Goal: Find specific fact: Find specific fact

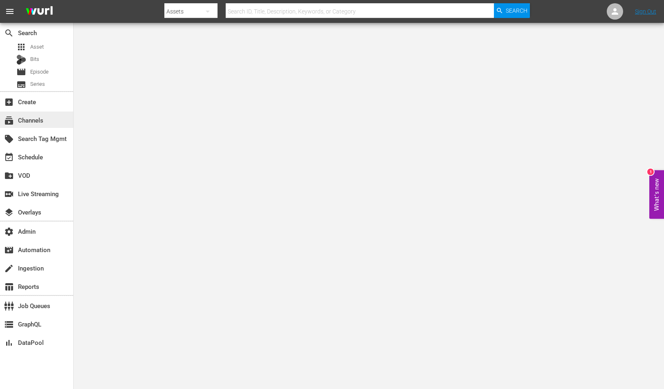
click at [43, 125] on div "subscriptions Channels" at bounding box center [36, 120] width 73 height 16
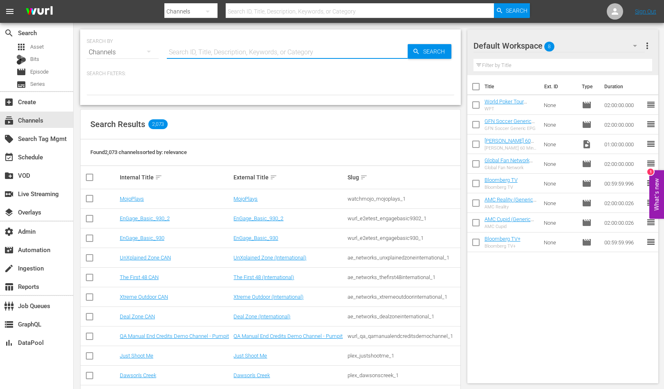
click at [217, 45] on input "text" at bounding box center [287, 53] width 241 height 20
paste input "fast_channels_network_soaplatino_1"
type input "fast_channels_network_soaplatino_1"
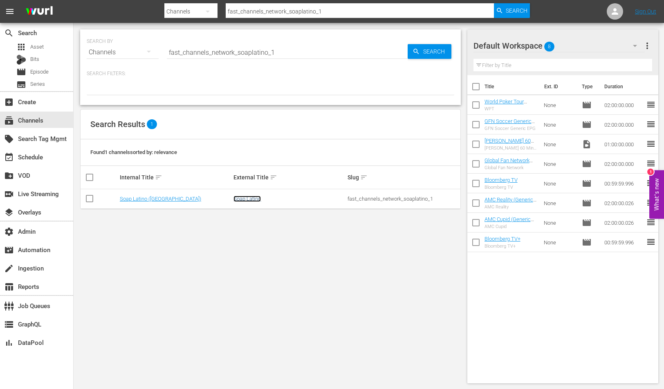
click at [244, 198] on link "Soap Latino" at bounding box center [246, 199] width 27 height 6
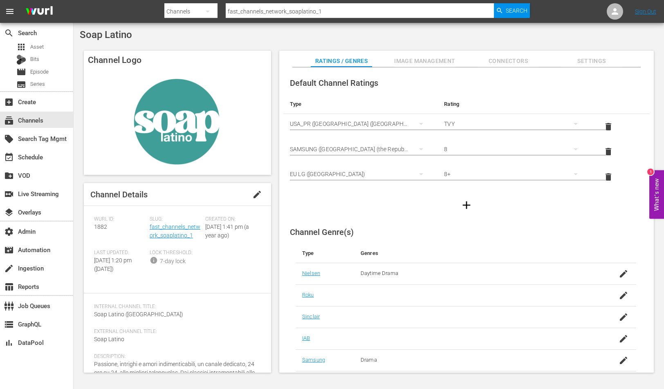
click at [205, 250] on div "Created On: Fri August 23rd 2024 @ 1:41 pm (a year ago)" at bounding box center [233, 233] width 56 height 34
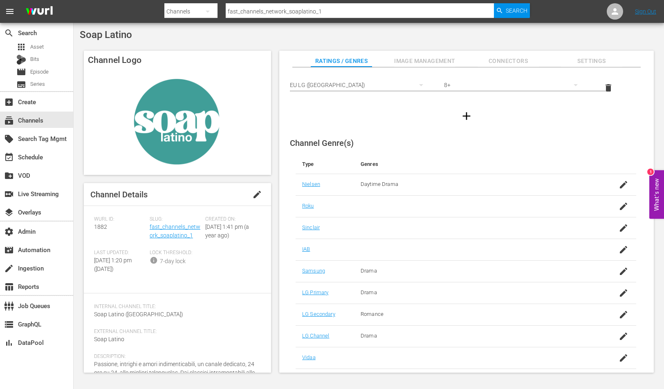
scroll to position [49, 0]
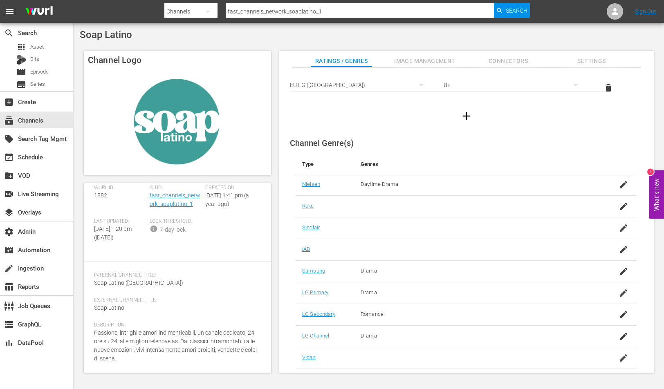
click at [442, 51] on button "Image Management" at bounding box center [424, 59] width 61 height 16
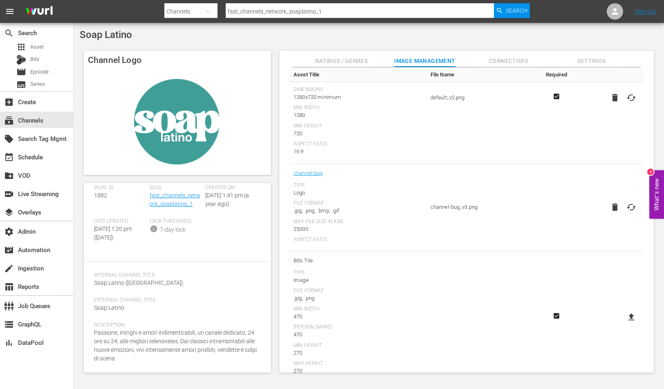
scroll to position [268, 0]
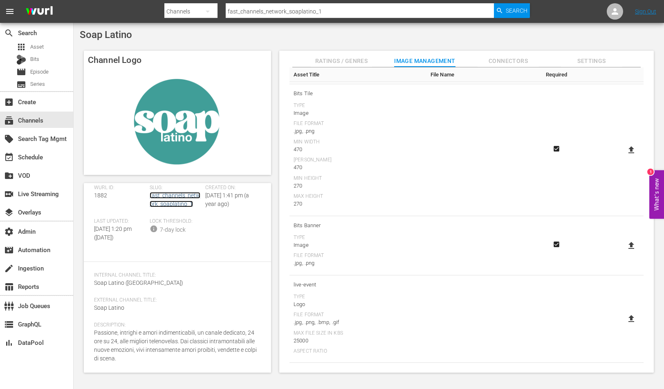
click at [186, 192] on link "fast_channels_network_soaplatino_1" at bounding box center [175, 199] width 51 height 15
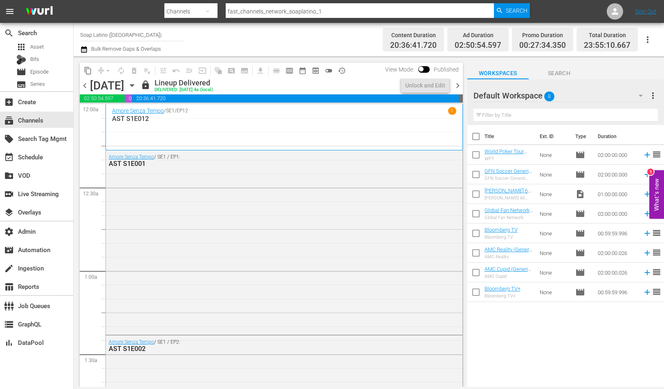
click at [314, 72] on span "preview_outlined" at bounding box center [316, 71] width 8 height 8
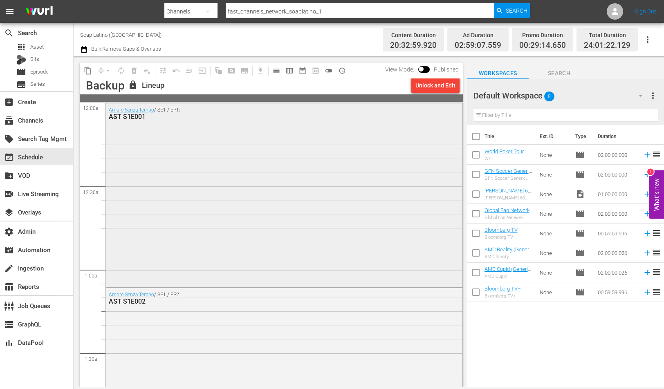
click at [315, 121] on div "Amore Senza Tempo / SE1 / EP1: AST S1E001" at bounding box center [284, 113] width 356 height 20
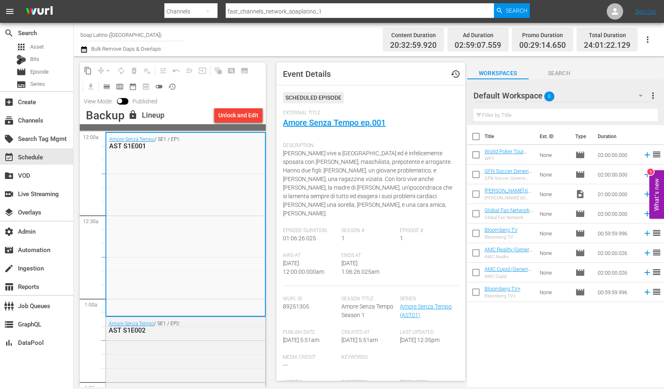
scroll to position [1, 0]
click at [341, 125] on link "Amore Senza Tempo ep.001" at bounding box center [334, 122] width 103 height 10
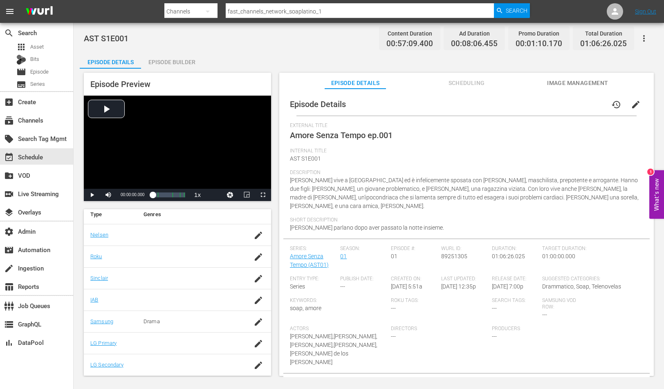
scroll to position [17, 0]
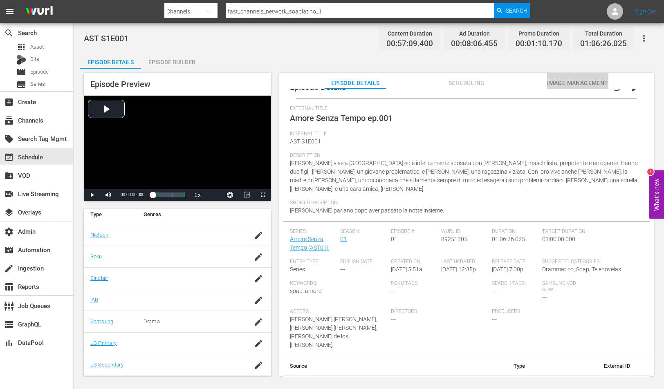
drag, startPoint x: 552, startPoint y: 84, endPoint x: 545, endPoint y: 86, distance: 7.4
click at [552, 84] on span "Image Management" at bounding box center [577, 83] width 61 height 10
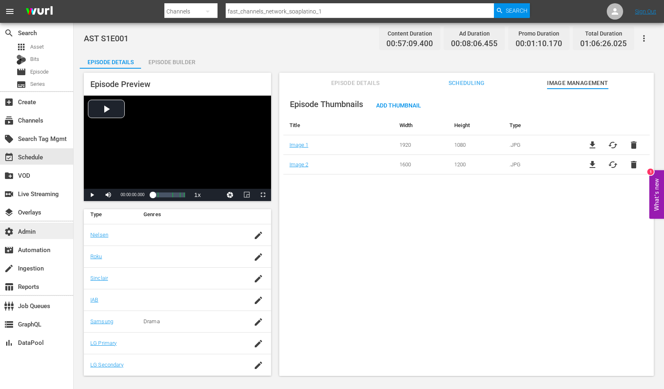
click at [36, 238] on div "settings Admin" at bounding box center [36, 231] width 73 height 16
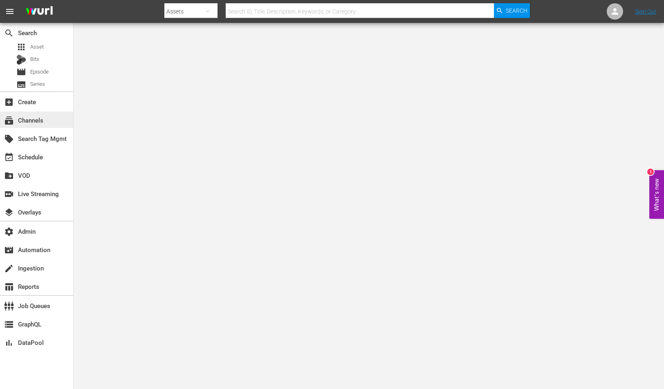
click at [43, 121] on div "subscriptions Channels" at bounding box center [23, 118] width 46 height 7
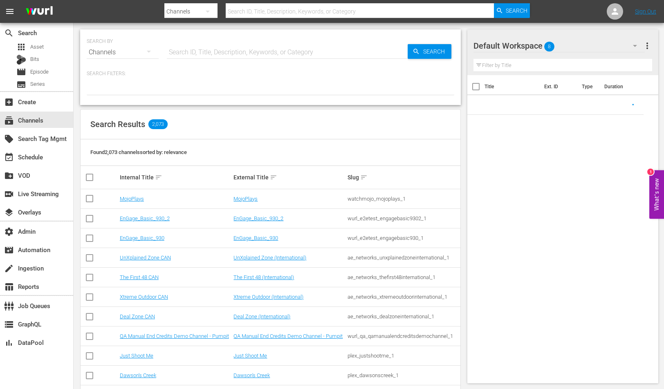
click at [245, 51] on input "text" at bounding box center [287, 53] width 241 height 20
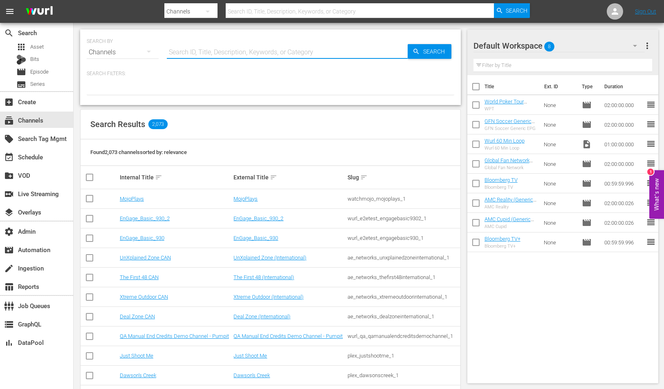
paste input "fast_channels_network_soapturco_1"
type input "fast_channels_network_soapturco_1"
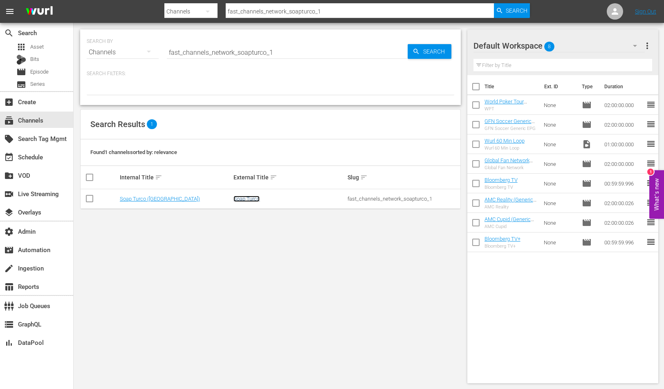
click at [253, 198] on link "Soap Turco" at bounding box center [246, 199] width 26 height 6
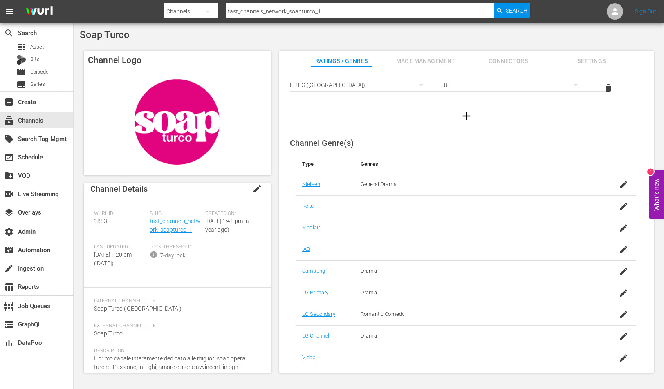
scroll to position [40, 0]
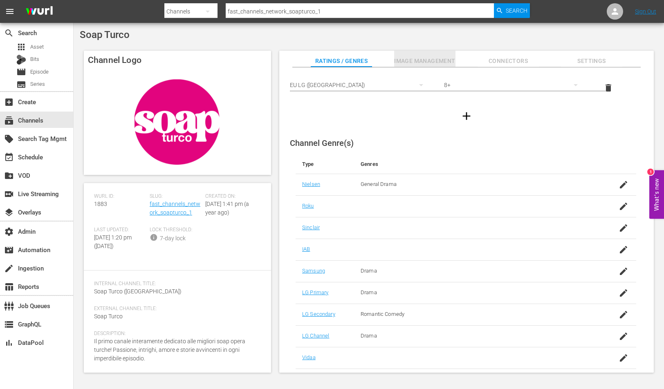
click at [406, 61] on span "Image Management" at bounding box center [424, 61] width 61 height 10
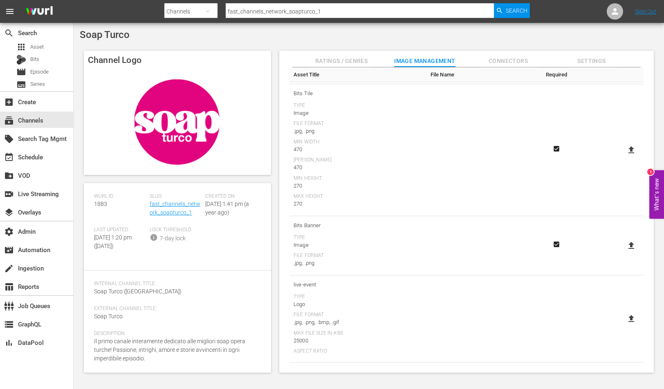
scroll to position [0, 0]
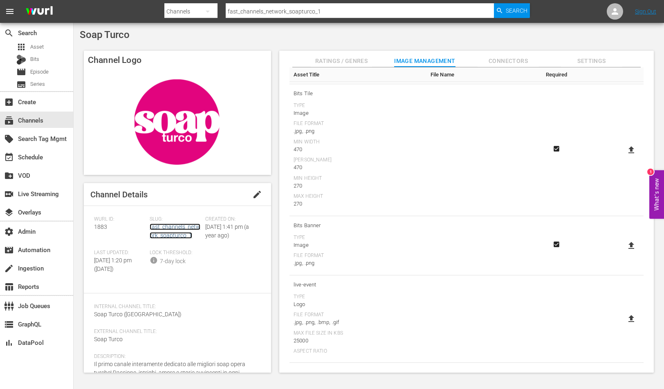
click at [177, 226] on link "fast_channels_network_soapturco_1" at bounding box center [175, 231] width 51 height 15
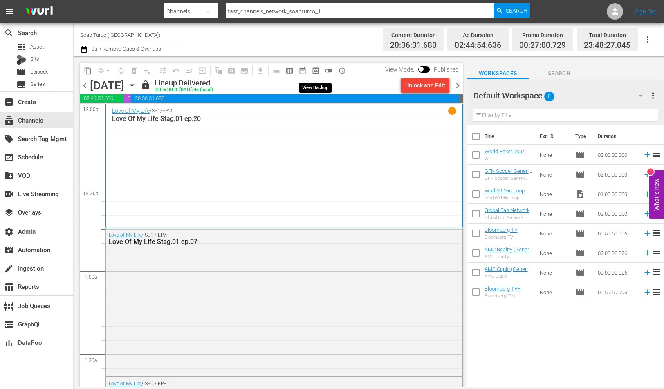
click at [318, 70] on span "preview_outlined" at bounding box center [316, 71] width 8 height 8
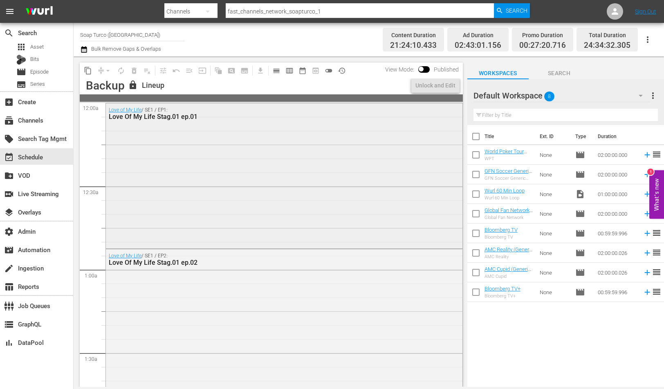
click at [281, 161] on div "Love of My Life / SE1 / EP1: Love Of My Life Stag.01 ep.01" at bounding box center [284, 174] width 356 height 143
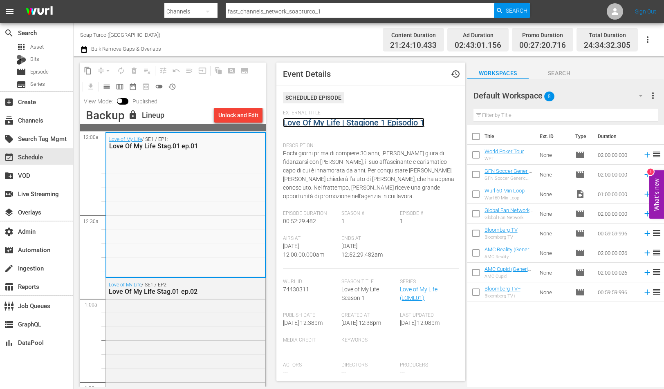
click at [328, 119] on link "Love Of My Life | Stagione 1 Episodio 1" at bounding box center [353, 123] width 141 height 10
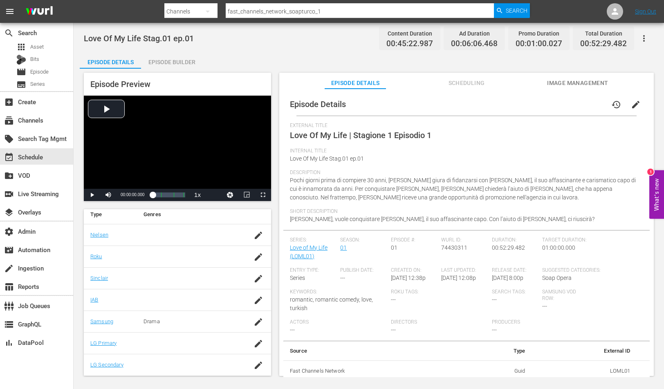
scroll to position [2, 0]
click at [564, 80] on span "Image Management" at bounding box center [577, 83] width 61 height 10
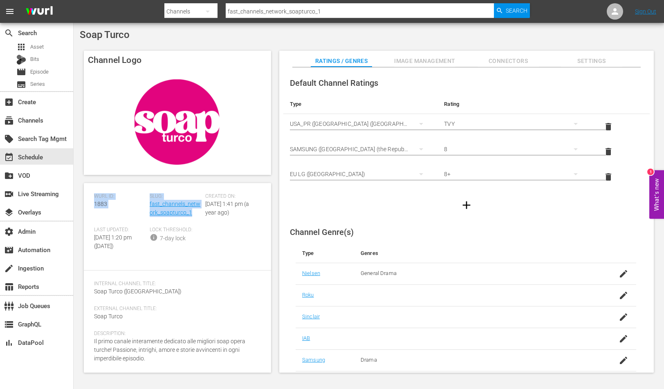
scroll to position [10, 0]
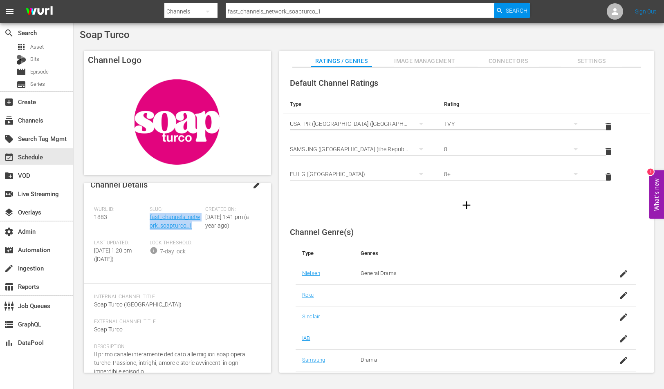
drag, startPoint x: 192, startPoint y: 195, endPoint x: 150, endPoint y: 221, distance: 49.7
click at [150, 221] on div "Slug: fast_channels_network_soapturco_1" at bounding box center [178, 223] width 56 height 34
copy link "fast_channels_network_soapturco_1"
click at [197, 229] on div "Slug: fast_channels_network_soapturco_1" at bounding box center [178, 223] width 56 height 34
drag, startPoint x: 198, startPoint y: 224, endPoint x: 149, endPoint y: 216, distance: 49.7
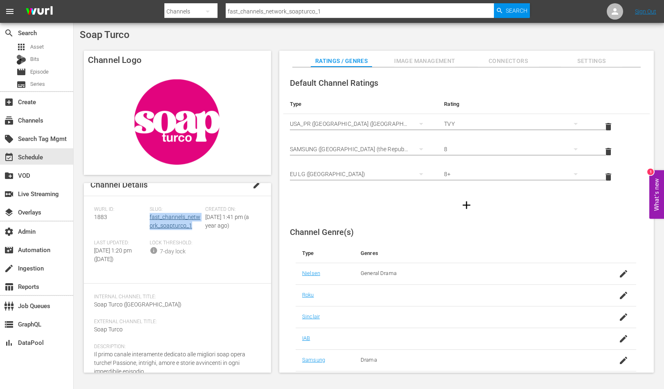
click at [150, 216] on div "Slug: fast_channels_network_soapturco_1" at bounding box center [178, 223] width 56 height 34
copy link "fast_channels_network_soapturco_1"
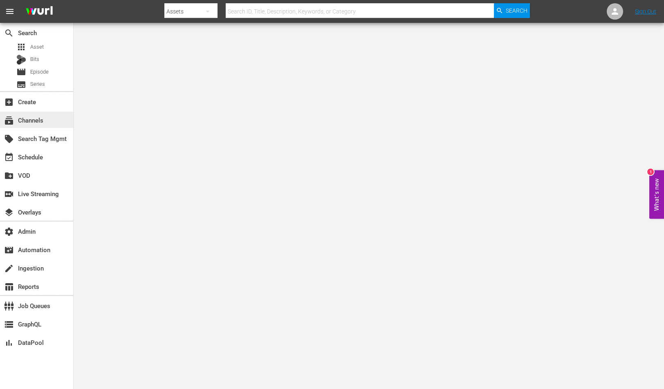
click at [39, 121] on div "subscriptions Channels" at bounding box center [23, 118] width 46 height 7
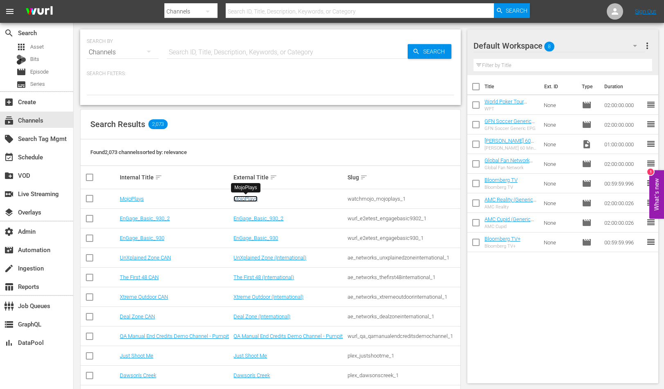
click at [245, 202] on link "MojoPlays" at bounding box center [245, 199] width 24 height 6
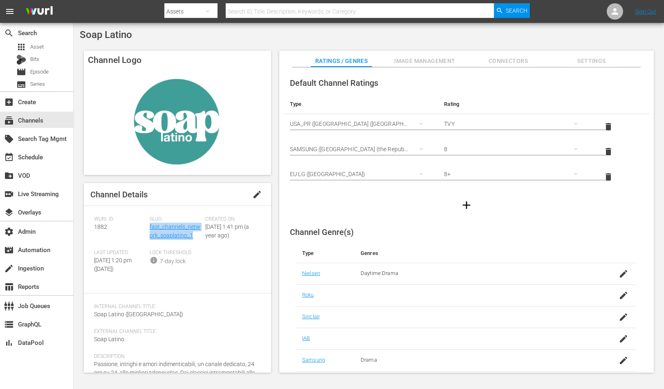
drag, startPoint x: 195, startPoint y: 187, endPoint x: 170, endPoint y: 222, distance: 42.8
click at [150, 228] on div "Slug: fast_channels_network_soaplatino_1" at bounding box center [178, 233] width 56 height 34
copy link "fast_channels_network_soaplatino_1"
click at [193, 236] on div "Slug: fast_channels_network_soaplatino_1" at bounding box center [178, 233] width 56 height 34
drag, startPoint x: 194, startPoint y: 236, endPoint x: 149, endPoint y: 227, distance: 45.9
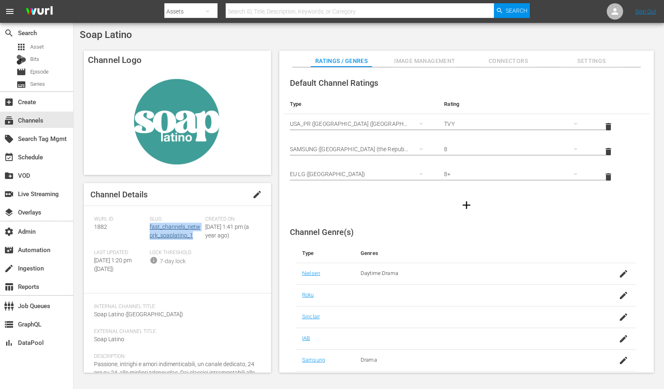
click at [150, 227] on div "Slug: fast_channels_network_soaplatino_1" at bounding box center [178, 233] width 56 height 34
copy link "fast_channels_network_soaplatino_1"
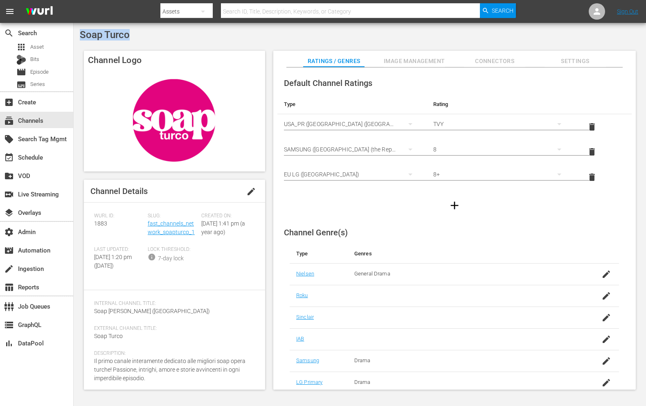
drag, startPoint x: 132, startPoint y: 36, endPoint x: 74, endPoint y: 38, distance: 57.2
click at [74, 38] on div "Soap Turco Channel Logo Channel Details edit Wurl ID: 1883 Slug: fast_channels_…" at bounding box center [360, 211] width 572 height 377
copy span "Soap Turco"
drag, startPoint x: 195, startPoint y: 231, endPoint x: 146, endPoint y: 223, distance: 49.8
click at [146, 223] on div "Wurl ID: 1883 Slug: fast_channels_network_soapturco_1 Created On: Fri August 23…" at bounding box center [174, 246] width 161 height 67
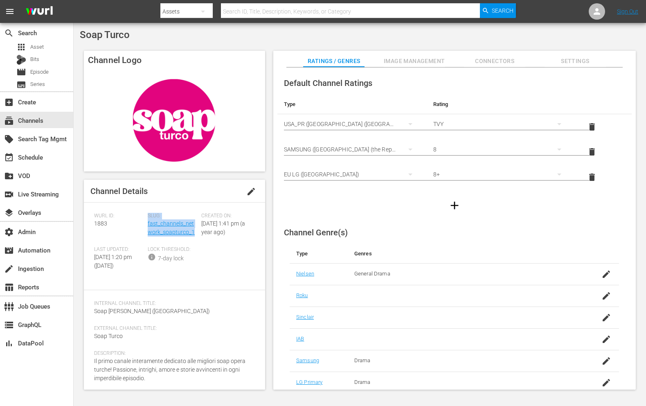
copy div "Slug: fast_channels_network_soapturco_1"
click at [141, 222] on div "Wurl ID: 1883" at bounding box center [121, 230] width 54 height 34
drag, startPoint x: 142, startPoint y: 223, endPoint x: 193, endPoint y: 226, distance: 51.6
click at [193, 226] on div "Wurl ID: 1883 Slug: fast_channels_network_soapturco_1 Created On: Fri August 23…" at bounding box center [174, 246] width 161 height 67
click at [193, 226] on div "Slug: fast_channels_network_soapturco_1" at bounding box center [175, 230] width 54 height 34
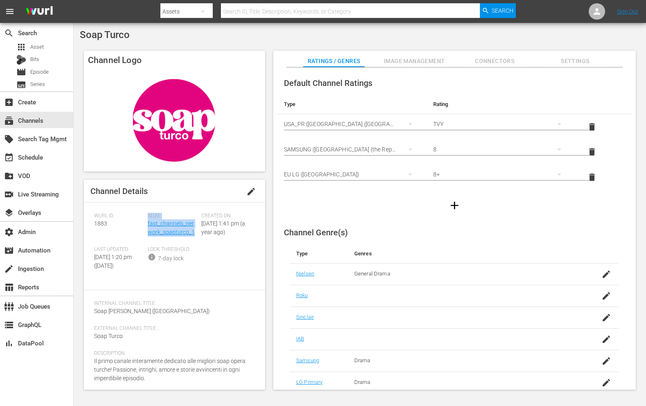
drag, startPoint x: 146, startPoint y: 224, endPoint x: 197, endPoint y: 231, distance: 51.7
click at [197, 231] on div "Wurl ID: 1883 Slug: fast_channels_network_soapturco_1 Created On: Fri August 23…" at bounding box center [174, 246] width 161 height 67
click at [197, 231] on div "Slug: fast_channels_network_soapturco_1" at bounding box center [175, 230] width 54 height 34
drag, startPoint x: 197, startPoint y: 237, endPoint x: 146, endPoint y: 224, distance: 52.4
click at [148, 224] on div "Slug: fast_channels_network_soapturco_1" at bounding box center [175, 230] width 54 height 34
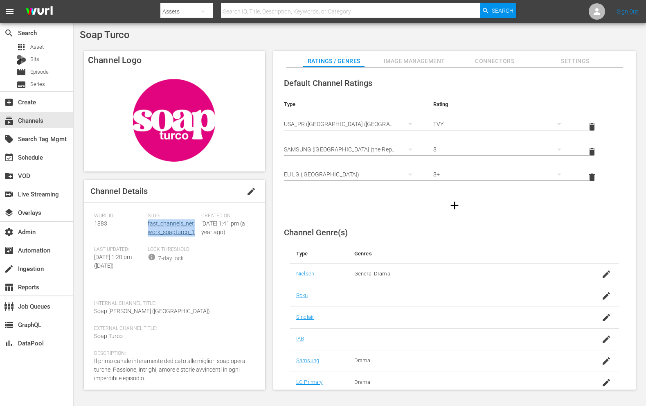
copy link "fast_channels_network_soapturco_1"
click at [101, 224] on span "1883" at bounding box center [100, 223] width 13 height 7
copy span "1883"
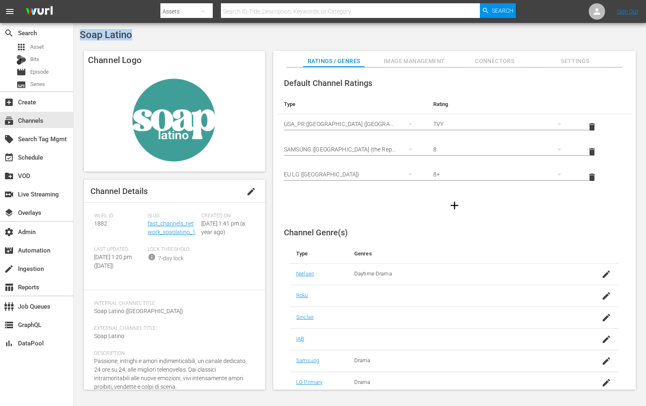
drag, startPoint x: 138, startPoint y: 36, endPoint x: 75, endPoint y: 36, distance: 63.0
click at [75, 36] on div "Soap Latino Channel Logo Channel Details edit [PERSON_NAME] ID: 1882 Slug: fast…" at bounding box center [360, 211] width 572 height 377
copy span "Soap Latino"
drag, startPoint x: 194, startPoint y: 233, endPoint x: 147, endPoint y: 225, distance: 47.2
click at [148, 225] on div "Slug: fast_channels_network_soaplatino_1" at bounding box center [175, 230] width 54 height 34
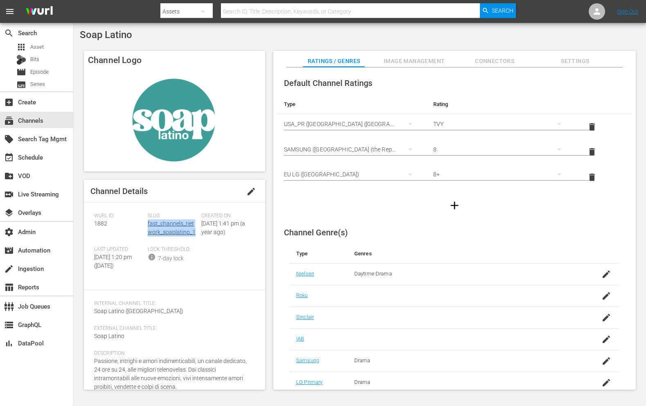
copy link "fast_channels_network_soaplatino_1"
click at [97, 226] on span "1882" at bounding box center [100, 223] width 13 height 7
copy span "1882"
